Goal: Task Accomplishment & Management: Manage account settings

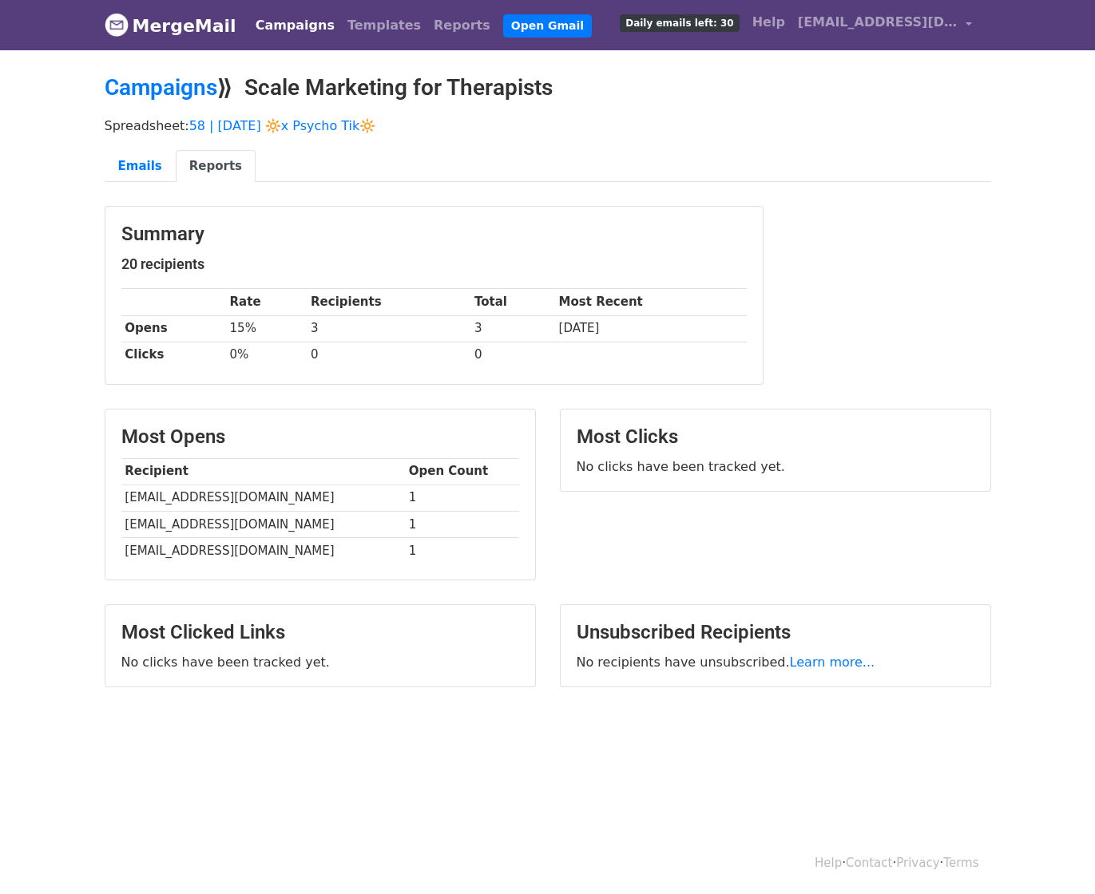
click at [165, 1] on nav "MergeMail Campaigns Templates Reports Open Gmail Daily emails left: 30 Help mar…" at bounding box center [548, 25] width 886 height 50
